Goal: Check status: Check status

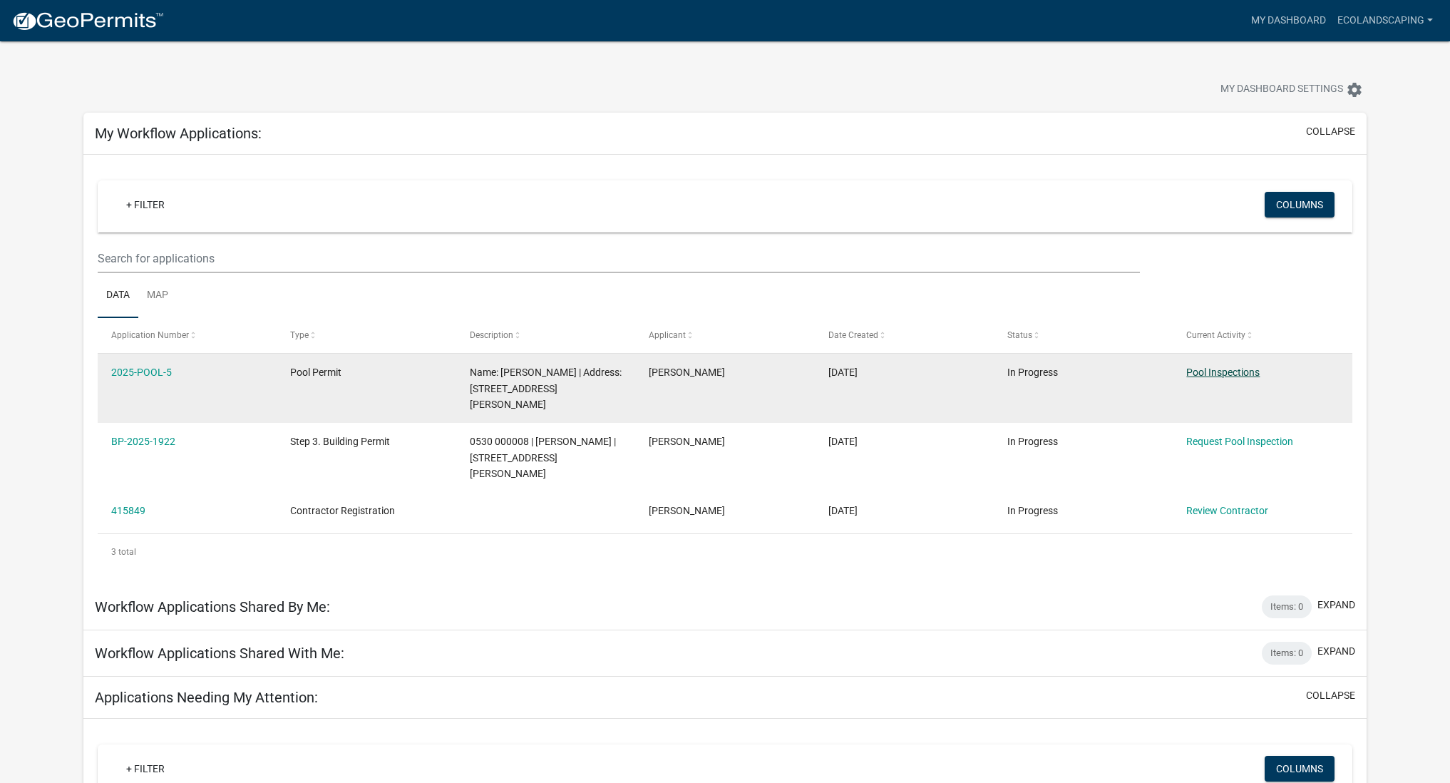
click at [1237, 371] on link "Pool Inspections" at bounding box center [1222, 371] width 73 height 11
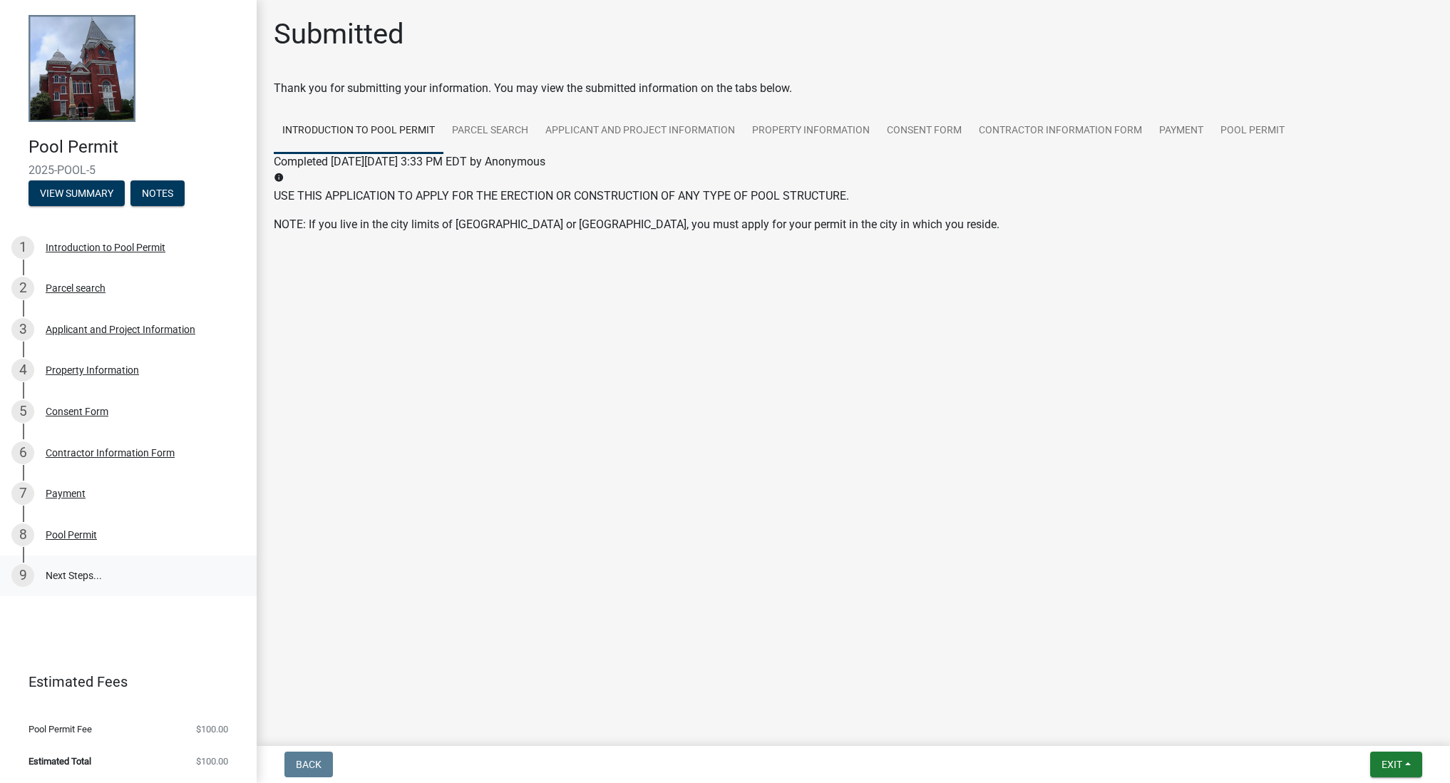
click at [68, 570] on link "9 Next Steps..." at bounding box center [128, 575] width 257 height 41
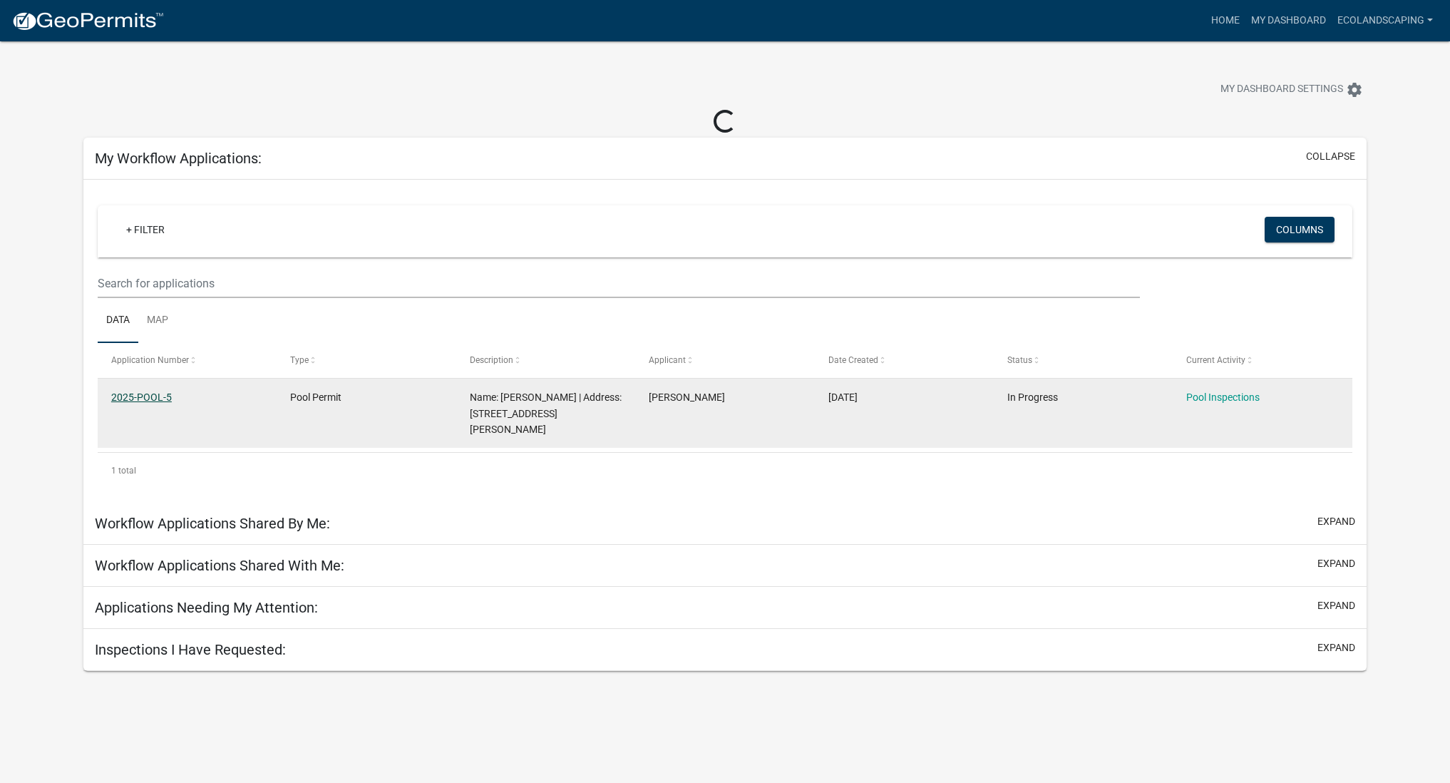
click at [151, 399] on link "2025-POOL-5" at bounding box center [141, 396] width 61 height 11
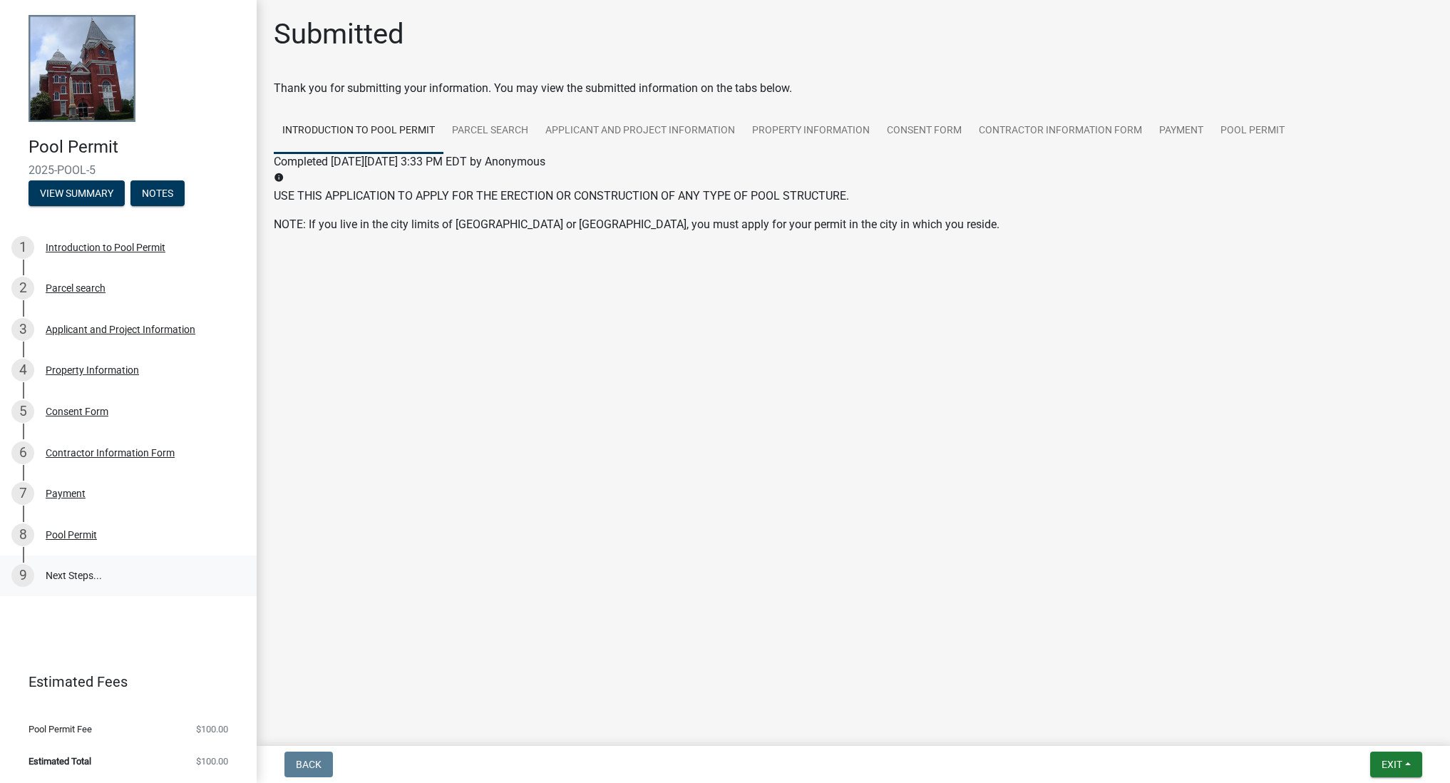
click at [135, 572] on link "9 Next Steps..." at bounding box center [128, 575] width 257 height 41
click at [61, 542] on div "8 Pool Permit" at bounding box center [122, 534] width 222 height 23
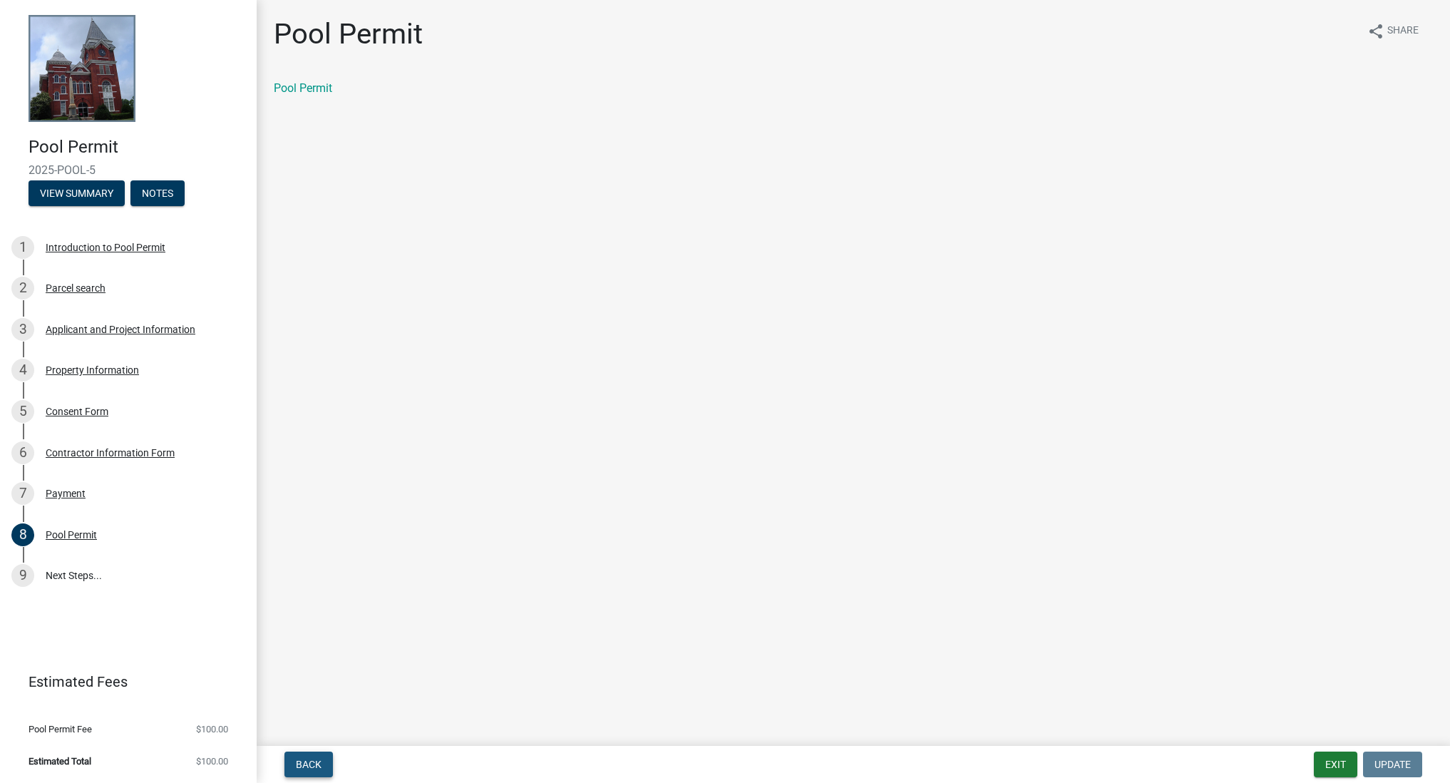
click at [320, 769] on span "Back" at bounding box center [309, 764] width 26 height 11
